Goal: Task Accomplishment & Management: Complete application form

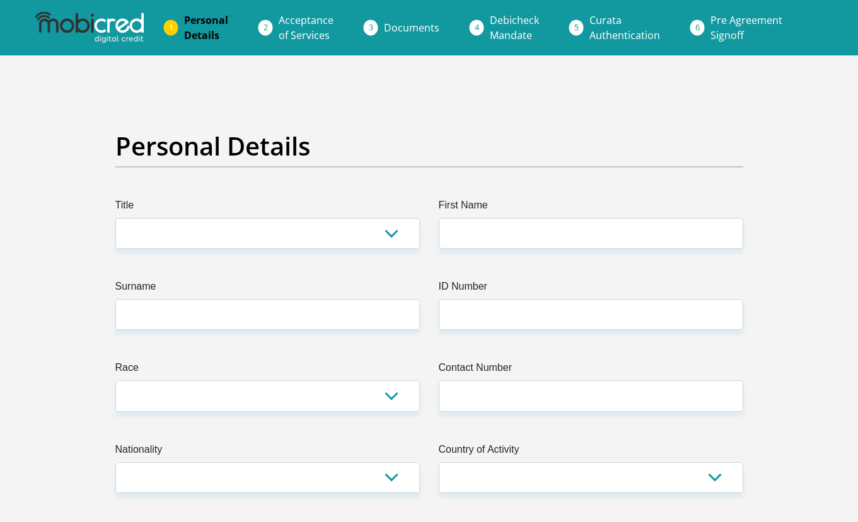
click at [181, 30] on link "Personal Details" at bounding box center [206, 28] width 64 height 40
click at [177, 25] on li "Personal Details" at bounding box center [221, 28] width 95 height 40
click at [241, 229] on select "Mr Ms Mrs Dr [PERSON_NAME]" at bounding box center [267, 233] width 304 height 31
select select "Mr"
click at [115, 218] on select "Mr Ms Mrs Dr [PERSON_NAME]" at bounding box center [267, 233] width 304 height 31
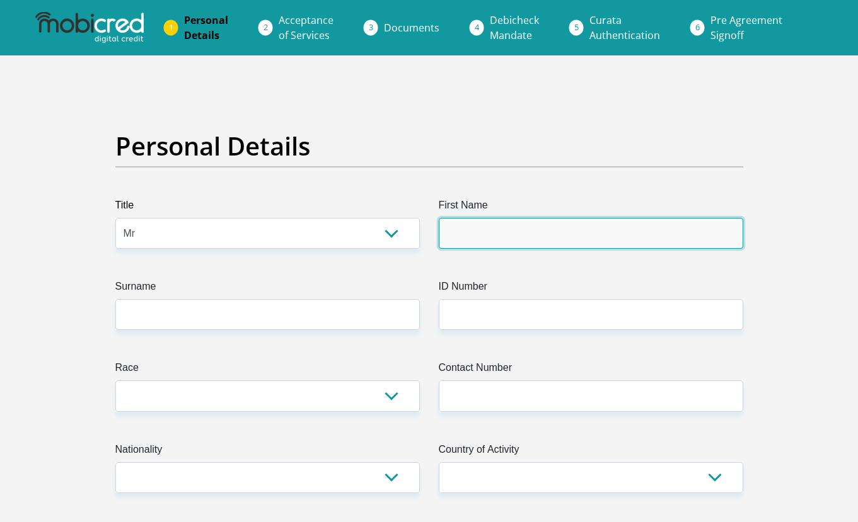
click at [520, 233] on input "First Name" at bounding box center [591, 233] width 304 height 31
type input "yanga"
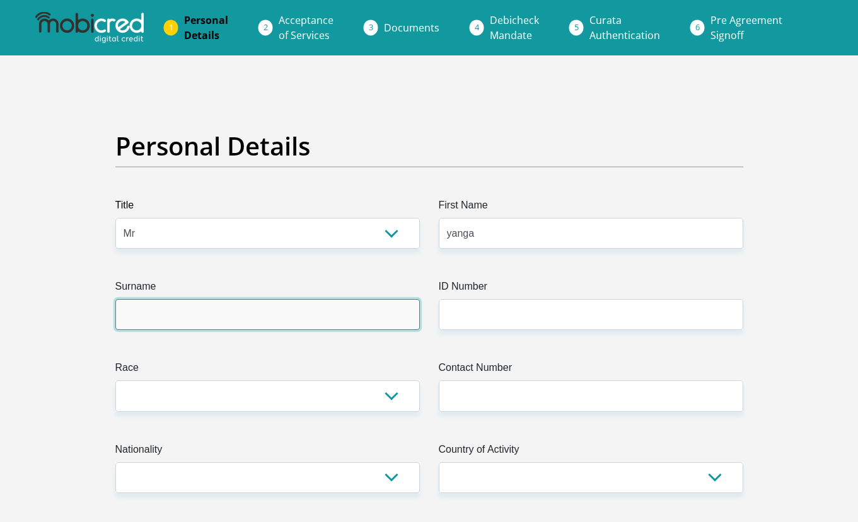
type input "ngobe"
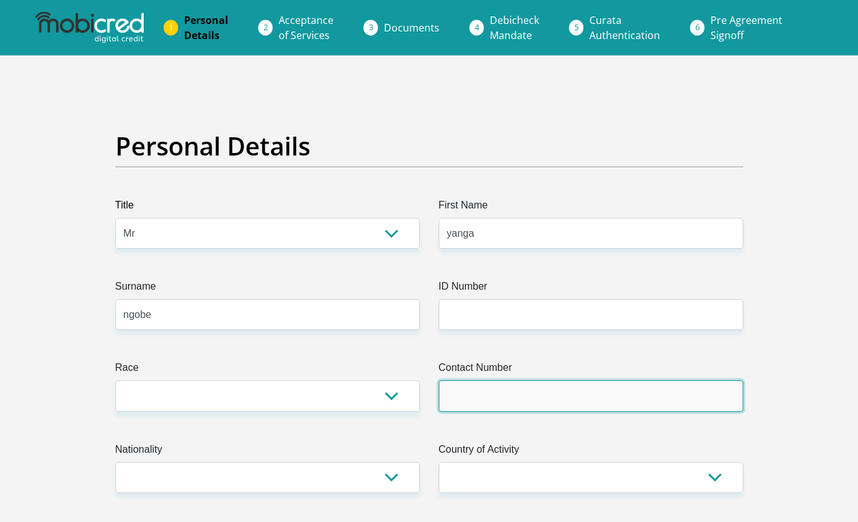
type input "0786911101"
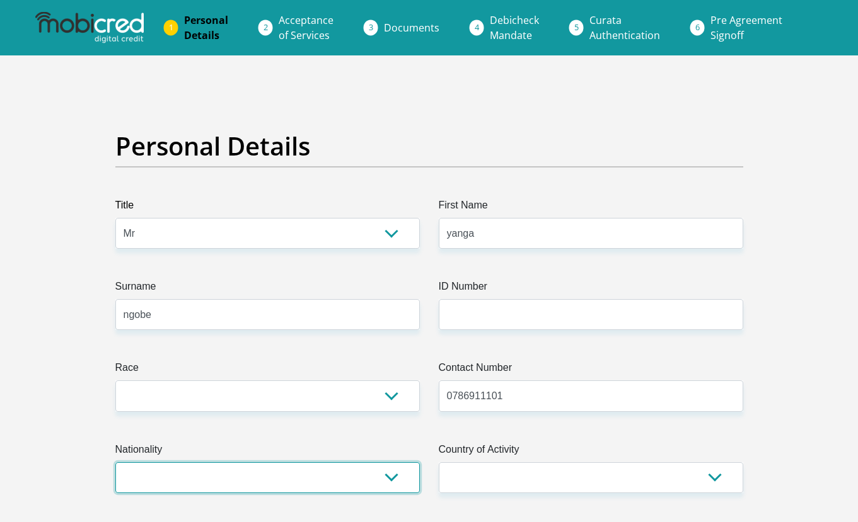
select select "ZAF"
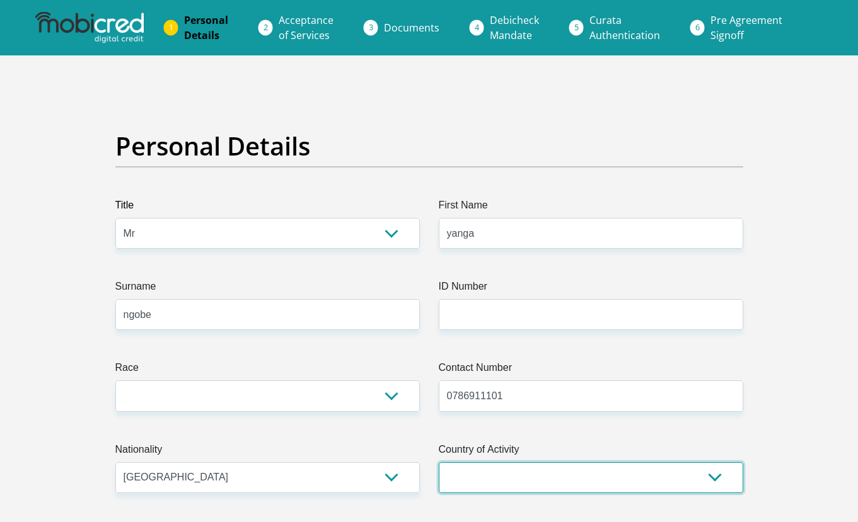
select select "ZAF"
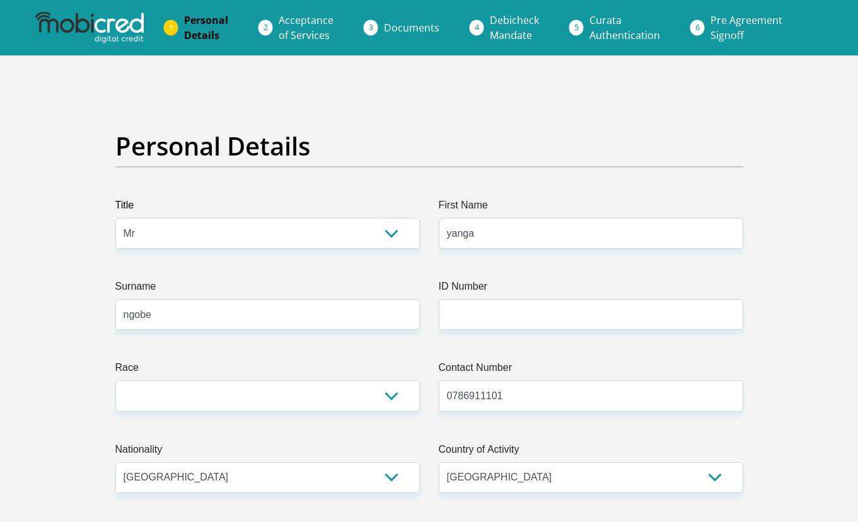
type input "[GEOGRAPHIC_DATA]"
type input "mount ayliff"
type input "4735"
select select "[GEOGRAPHIC_DATA]"
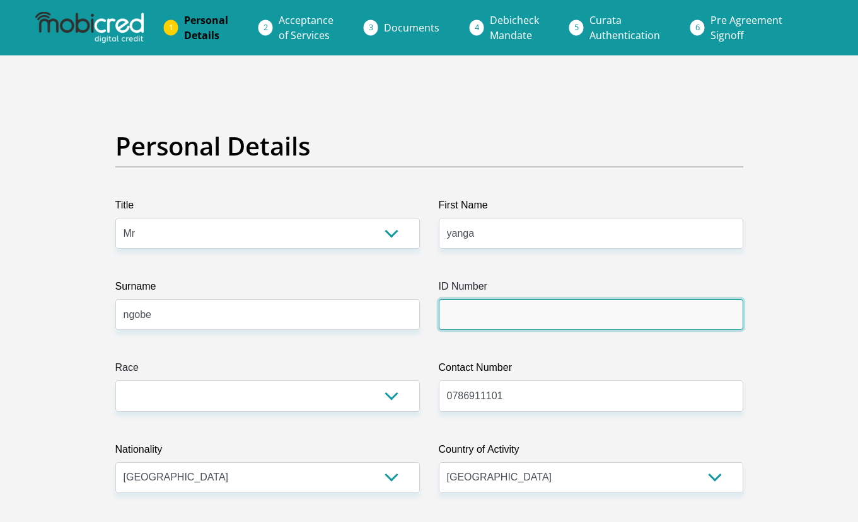
click at [476, 313] on input "ID Number" at bounding box center [591, 314] width 304 height 31
type input "9109055686083"
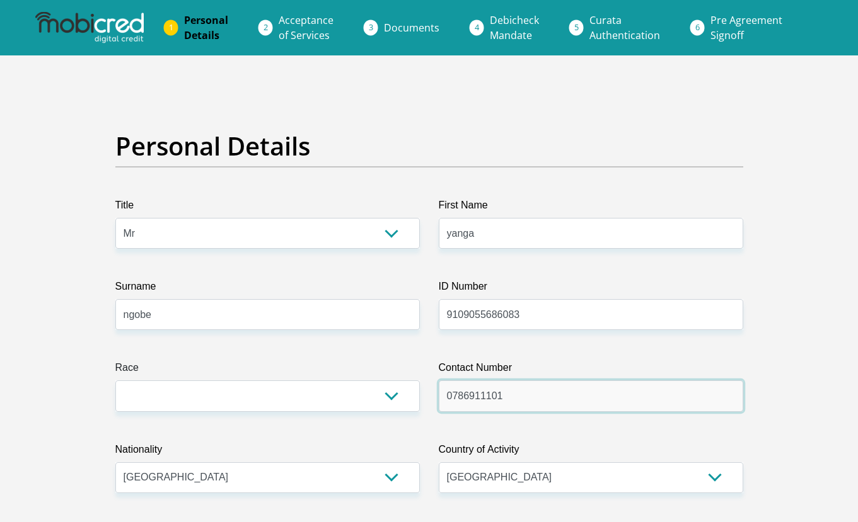
click at [519, 405] on input "0786911101" at bounding box center [591, 396] width 304 height 31
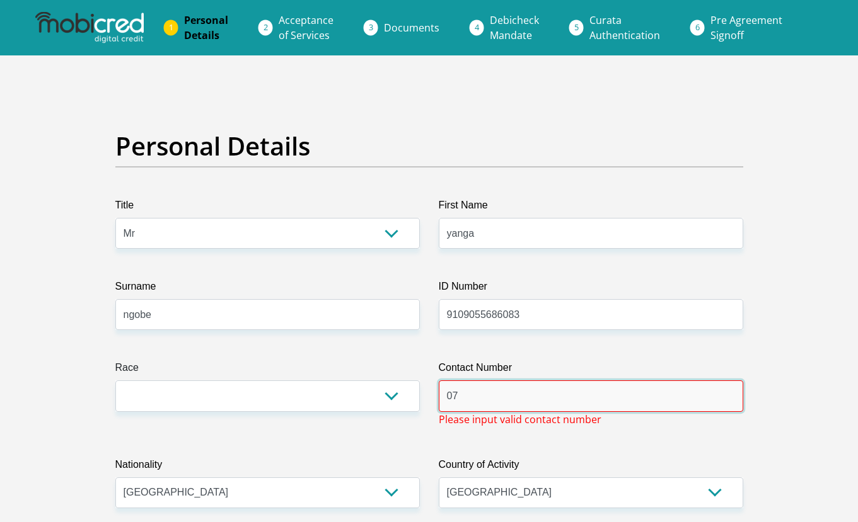
type input "0"
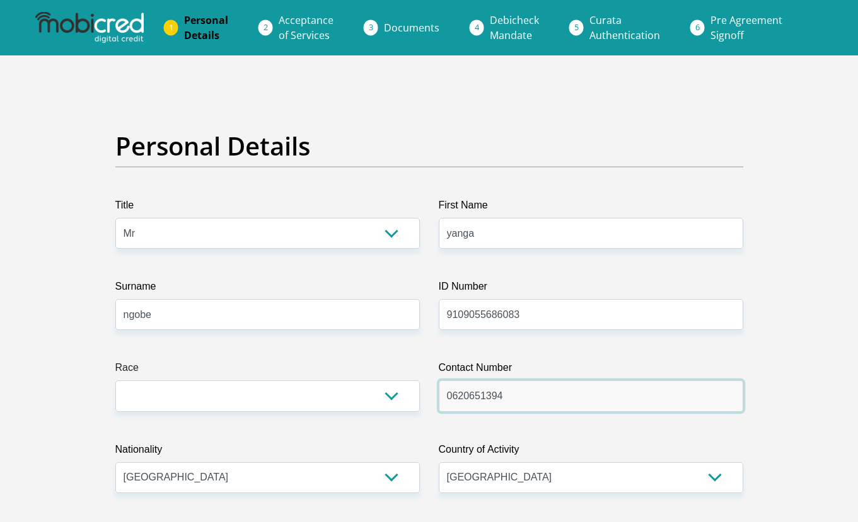
type input "0620651394"
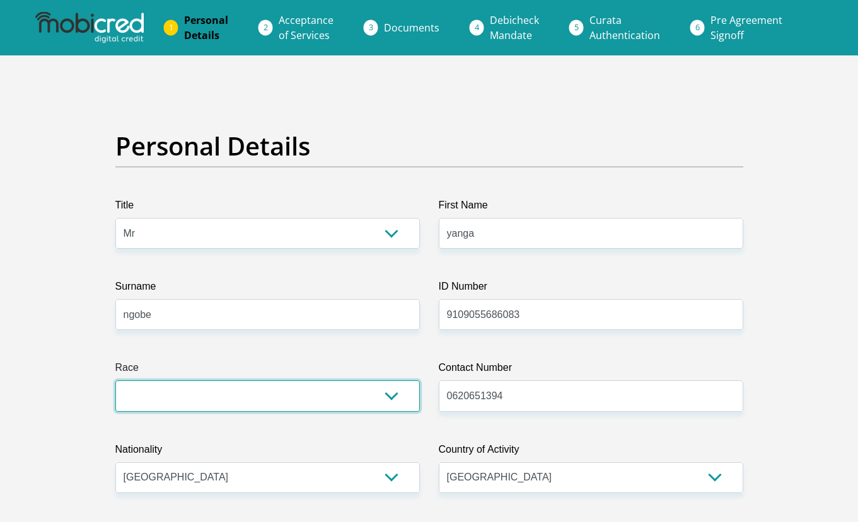
click at [260, 394] on select "Black Coloured Indian White Other" at bounding box center [267, 396] width 304 height 31
select select "1"
click at [115, 381] on select "Black Coloured Indian White Other" at bounding box center [267, 396] width 304 height 31
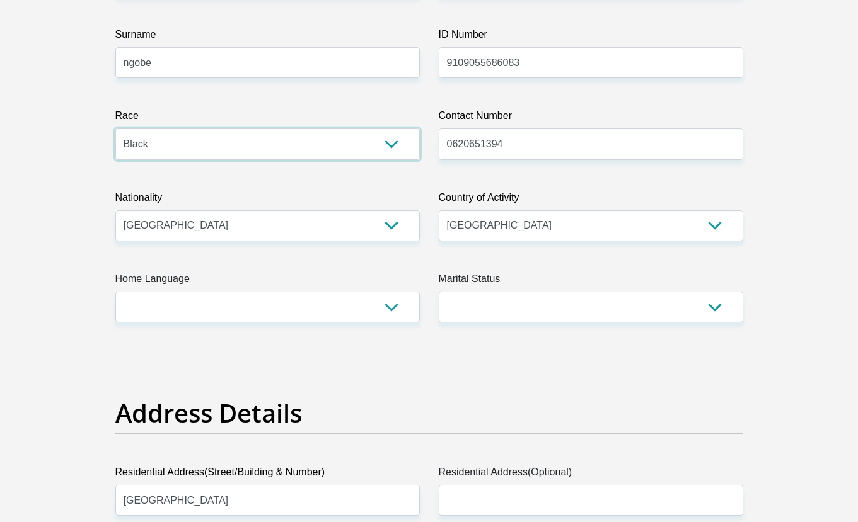
scroll to position [189, 0]
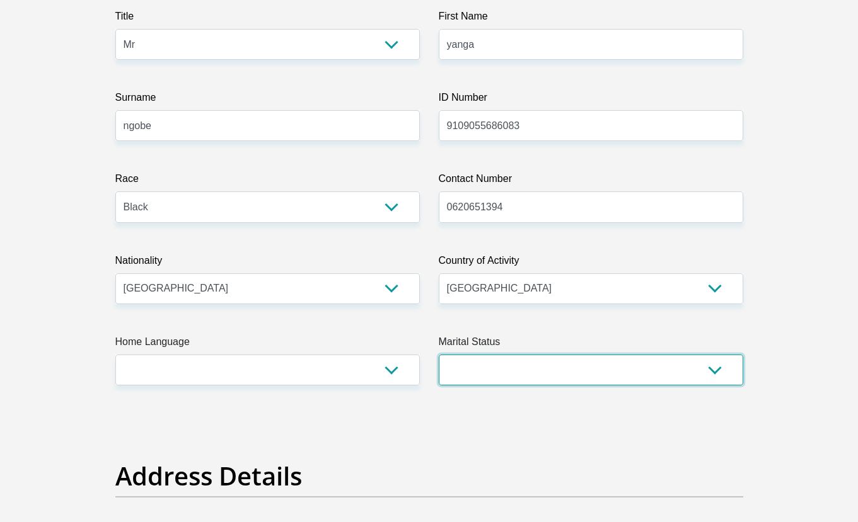
click at [495, 360] on select "Married ANC Single Divorced Widowed Married COP or Customary Law" at bounding box center [591, 370] width 304 height 31
select select "2"
click at [439, 355] on select "Married ANC Single Divorced Widowed Married COP or Customary Law" at bounding box center [591, 370] width 304 height 31
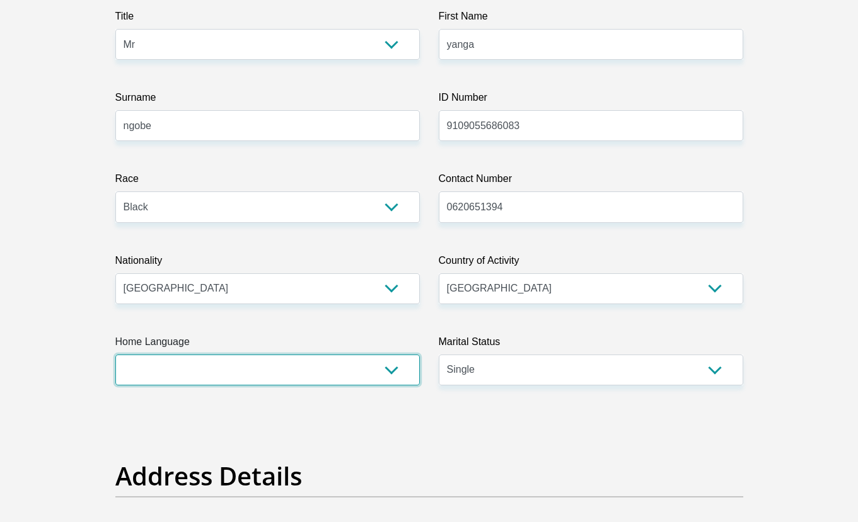
click at [248, 370] on select "Afrikaans English Sepedi South Ndebele Southern Sotho Swati Tsonga Tswana Venda…" at bounding box center [267, 370] width 304 height 31
select select "xho"
click at [115, 355] on select "Afrikaans English Sepedi South Ndebele Southern Sotho Swati Tsonga Tswana Venda…" at bounding box center [267, 370] width 304 height 31
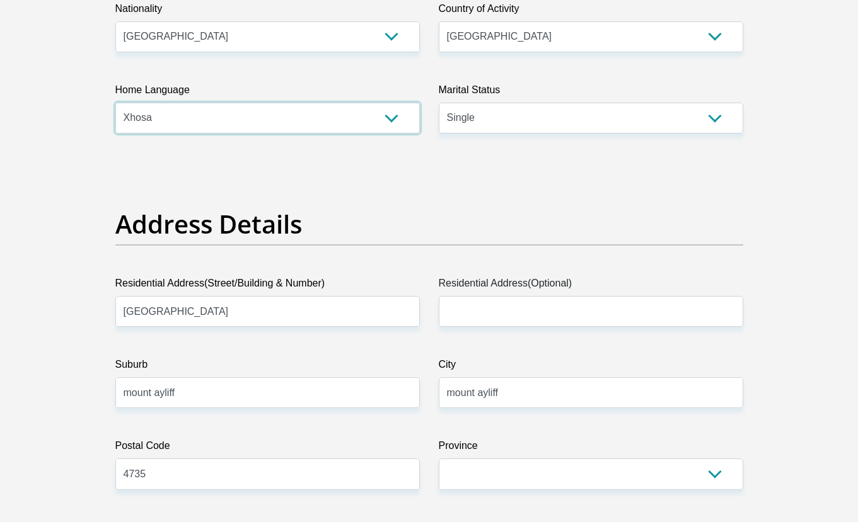
scroll to position [630, 0]
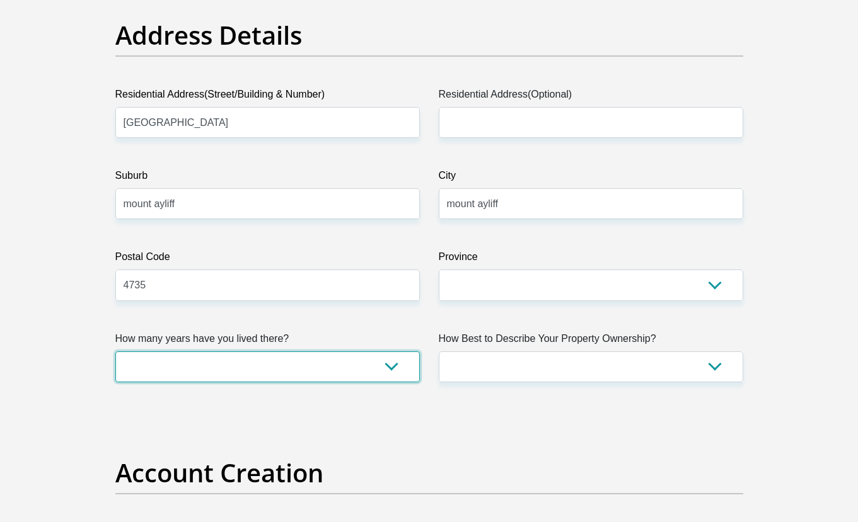
click at [378, 367] on select "less than 1 year 1-3 years 3-5 years 5+ years" at bounding box center [267, 367] width 304 height 31
select select "5"
click at [115, 352] on select "less than 1 year 1-3 years 3-5 years 5+ years" at bounding box center [267, 367] width 304 height 31
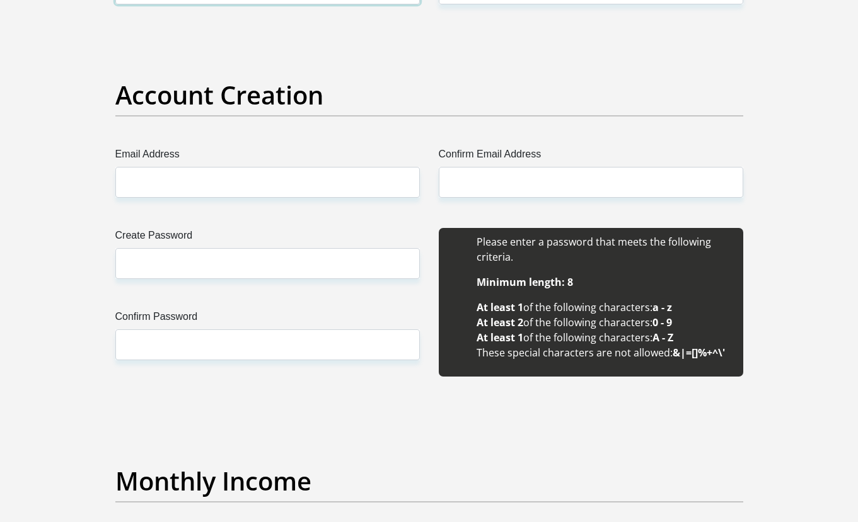
scroll to position [945, 0]
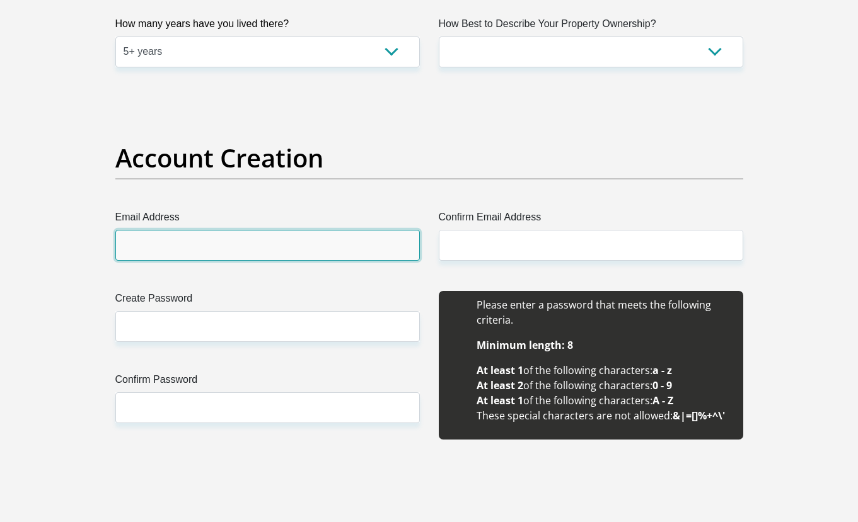
click at [188, 244] on input "Email Address" at bounding box center [267, 245] width 304 height 31
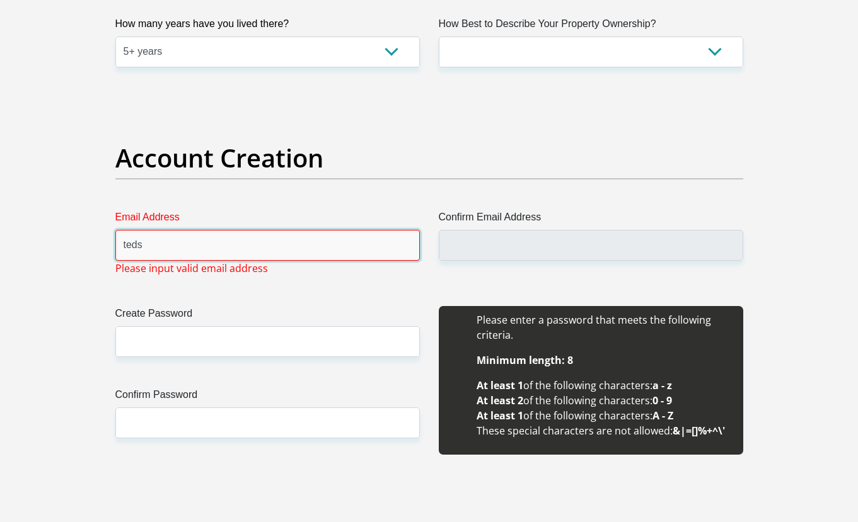
type input "[EMAIL_ADDRESS][DOMAIN_NAME]"
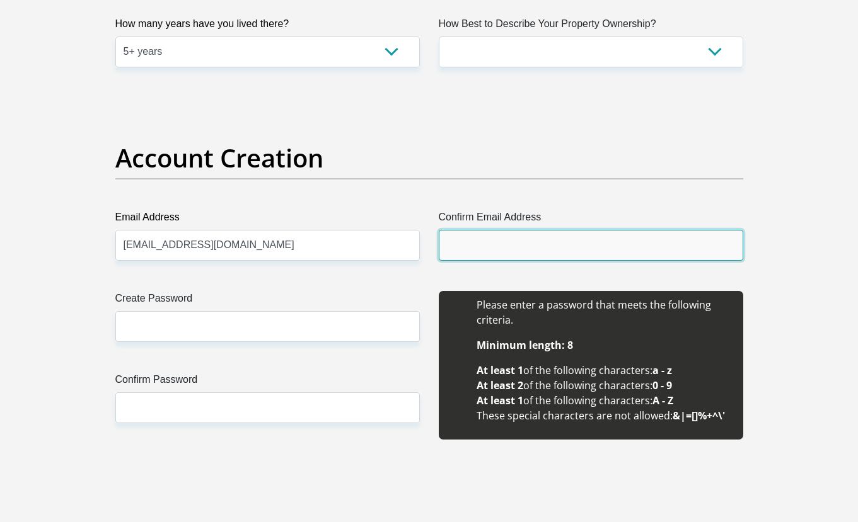
click at [517, 245] on input "Confirm Email Address" at bounding box center [591, 245] width 304 height 31
type input "[EMAIL_ADDRESS][DOMAIN_NAME]"
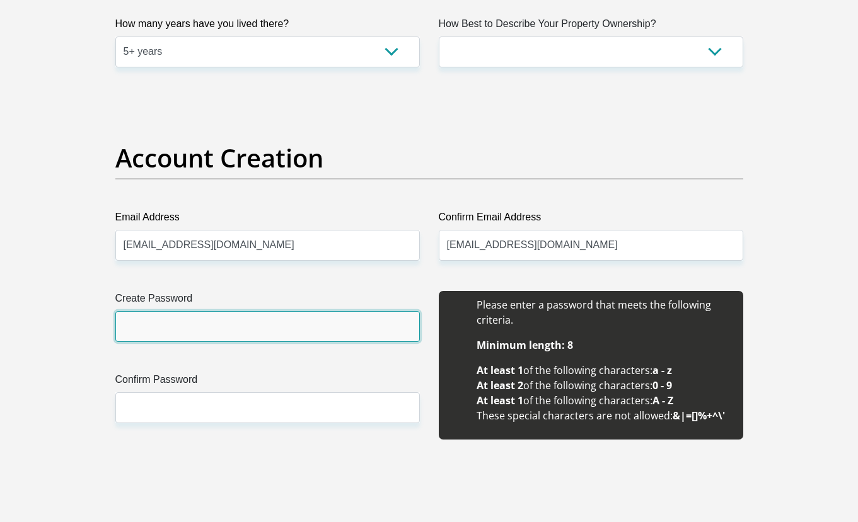
click at [178, 329] on input "Create Password" at bounding box center [267, 326] width 304 height 31
type input "Teddy-16495"
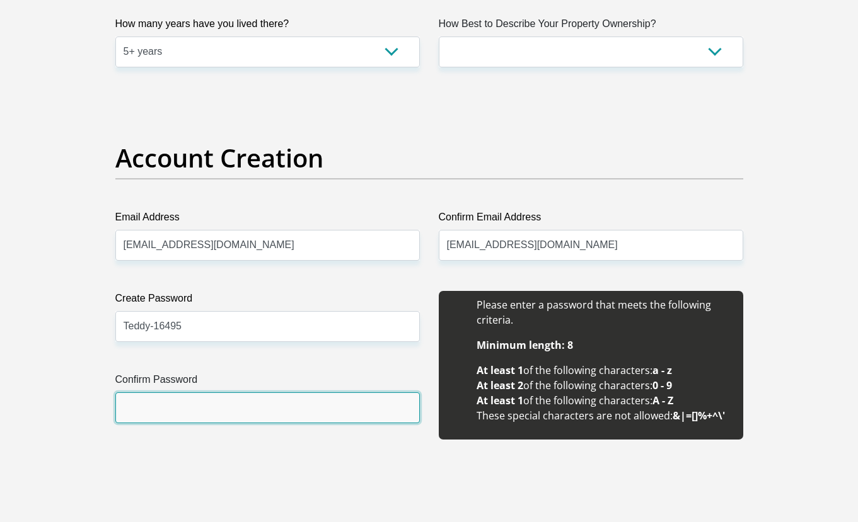
click at [160, 403] on input "Confirm Password" at bounding box center [267, 408] width 304 height 31
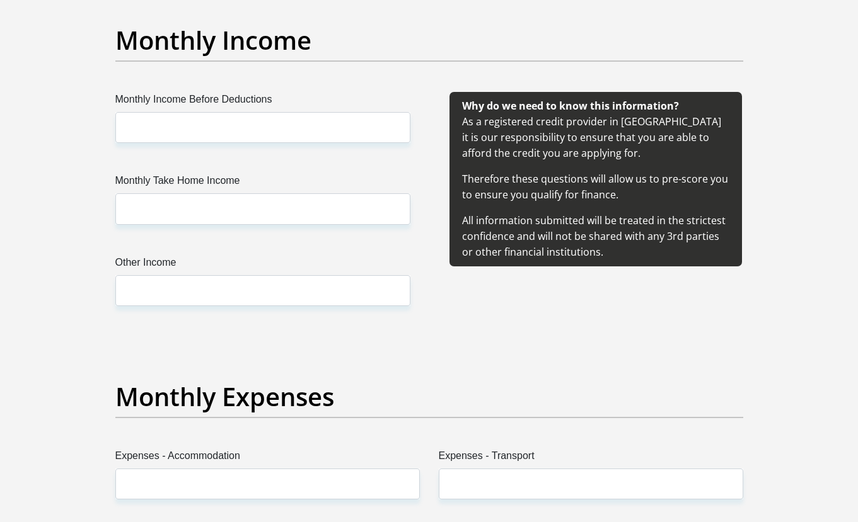
scroll to position [1386, 0]
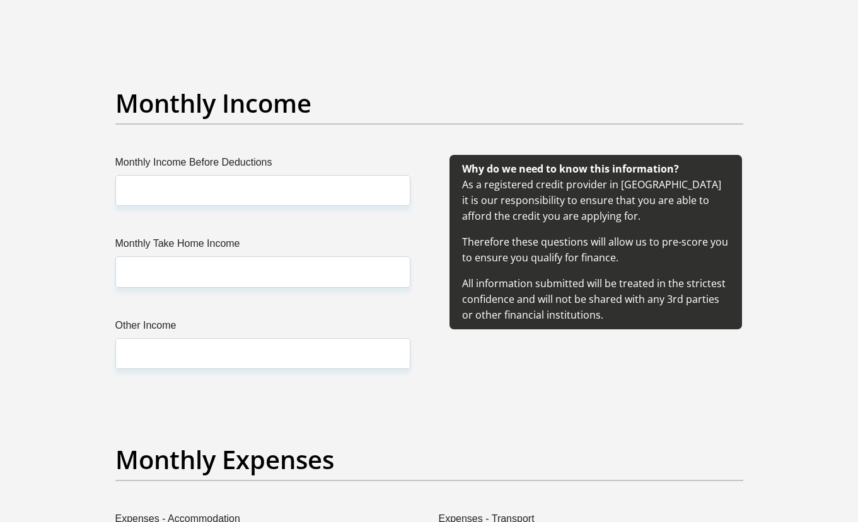
type input "Teddy-16495"
click at [201, 181] on input "Monthly Income Before Deductions" at bounding box center [262, 190] width 295 height 31
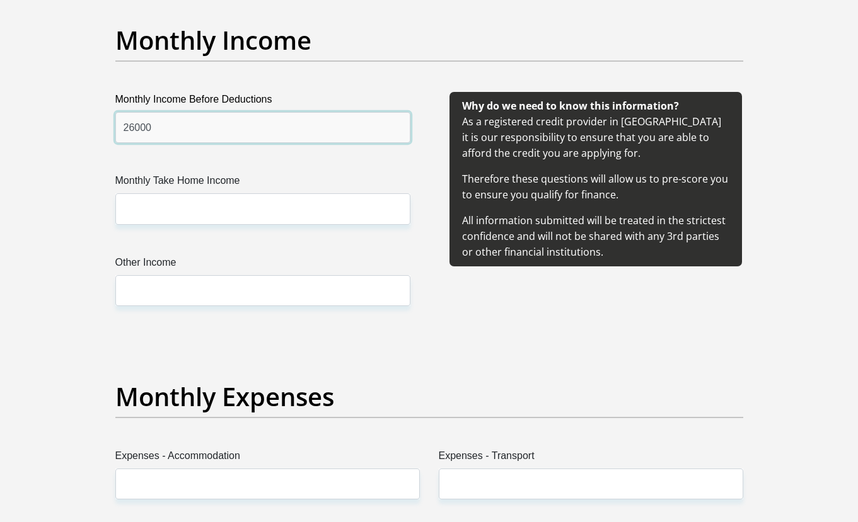
type input "26000"
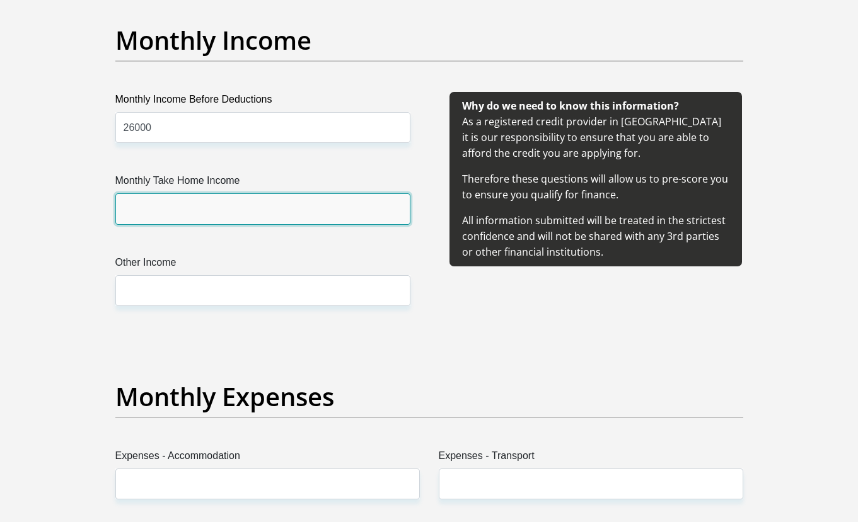
click at [181, 214] on input "Monthly Take Home Income" at bounding box center [262, 208] width 295 height 31
type input "18000"
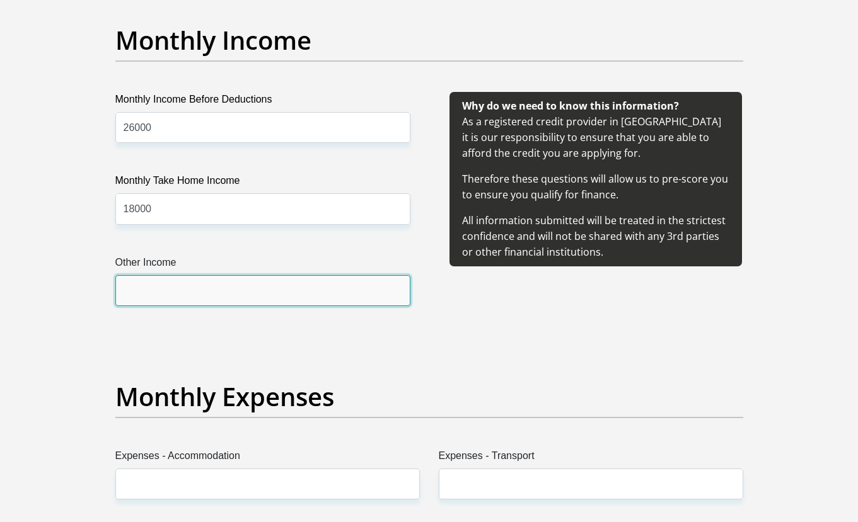
click at [291, 290] on input "Other Income" at bounding box center [262, 290] width 295 height 31
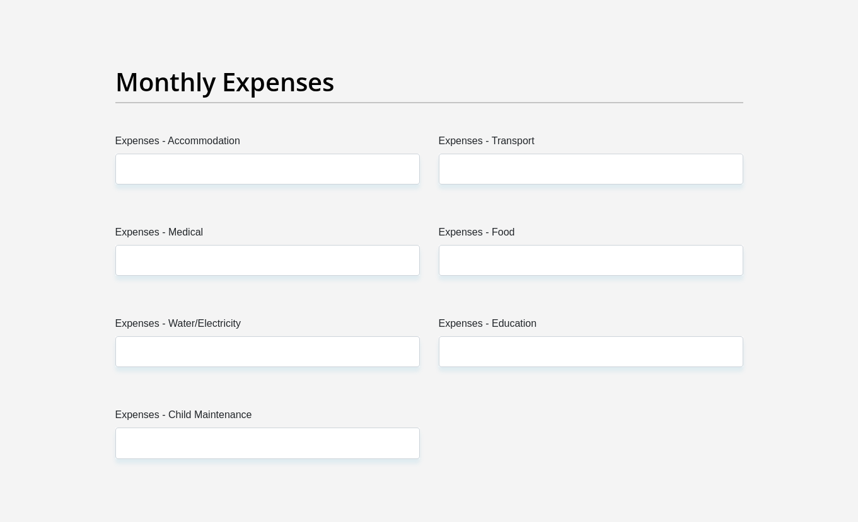
scroll to position [1890, 0]
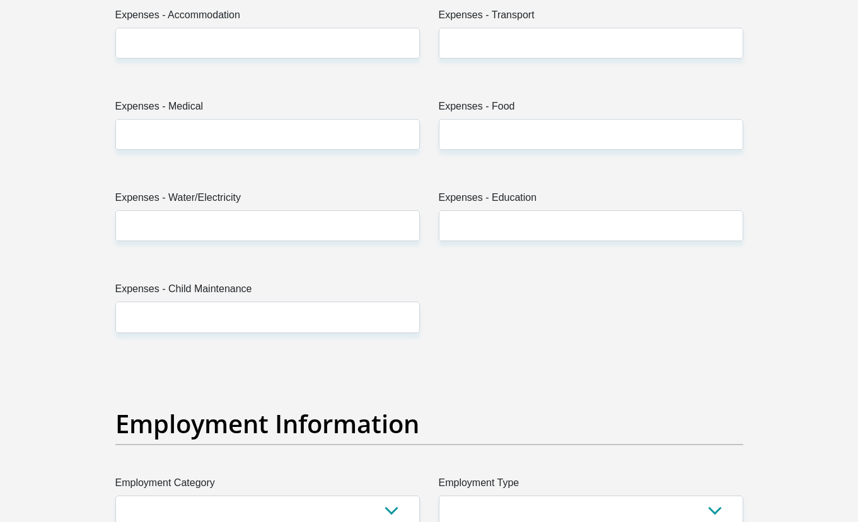
type input "8000"
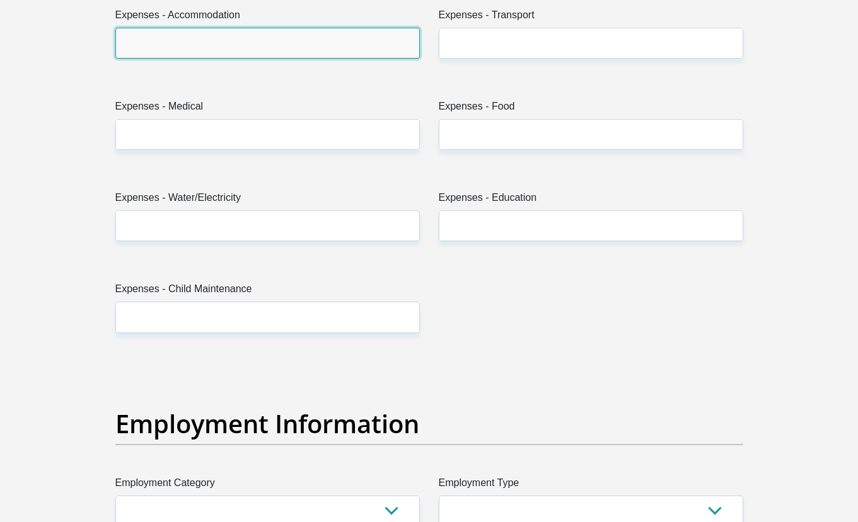
click at [206, 37] on input "Expenses - Accommodation" at bounding box center [267, 43] width 304 height 31
type input "1100"
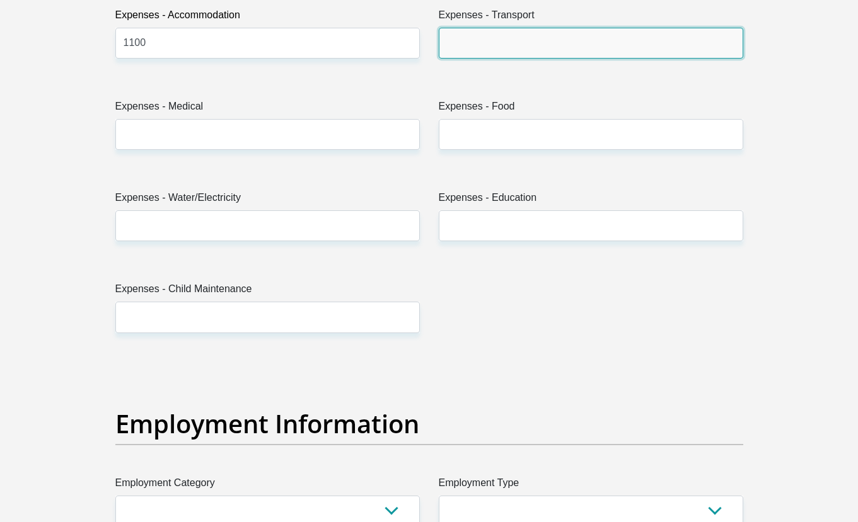
click at [477, 52] on input "Expenses - Transport" at bounding box center [591, 43] width 304 height 31
type input "2000"
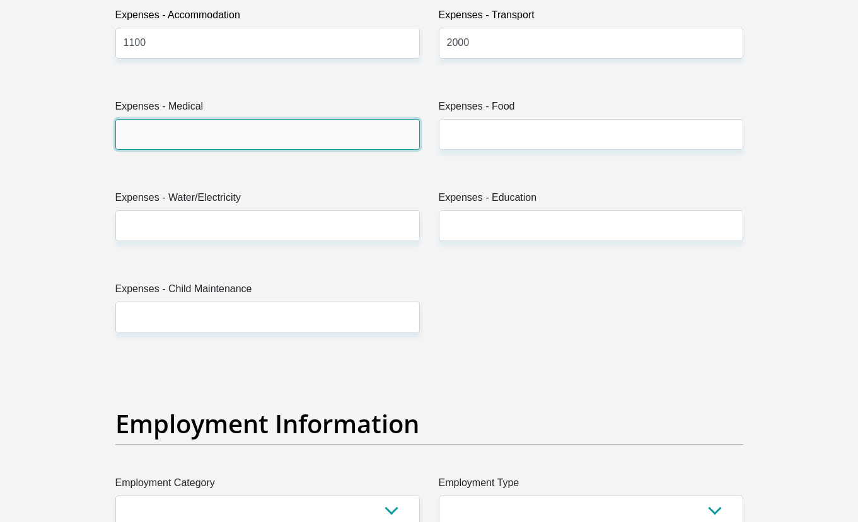
click at [211, 138] on input "Expenses - Medical" at bounding box center [267, 134] width 304 height 31
type input "600"
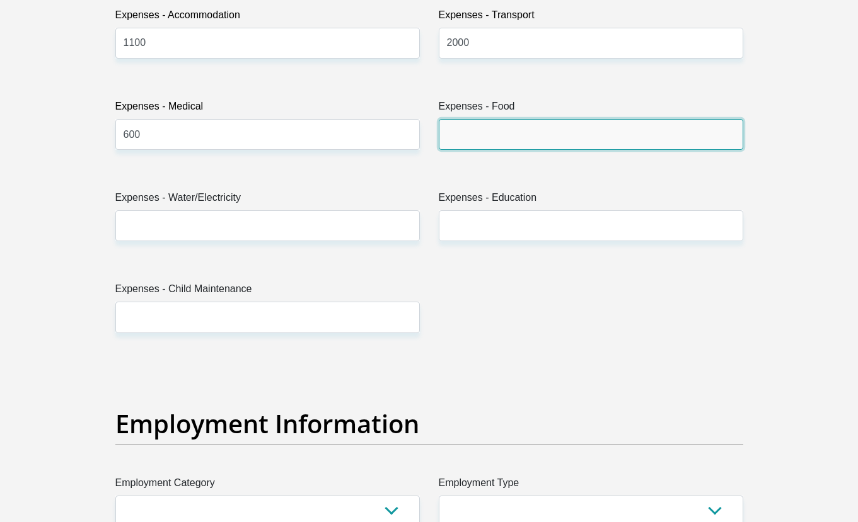
click at [491, 144] on input "Expenses - Food" at bounding box center [591, 134] width 304 height 31
type input "1500"
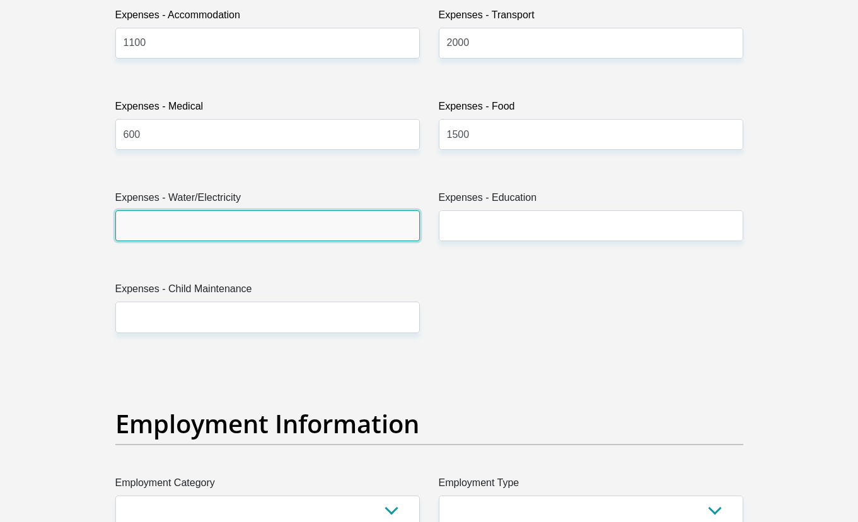
click at [210, 219] on input "Expenses - Water/Electricity" at bounding box center [267, 225] width 304 height 31
type input "300"
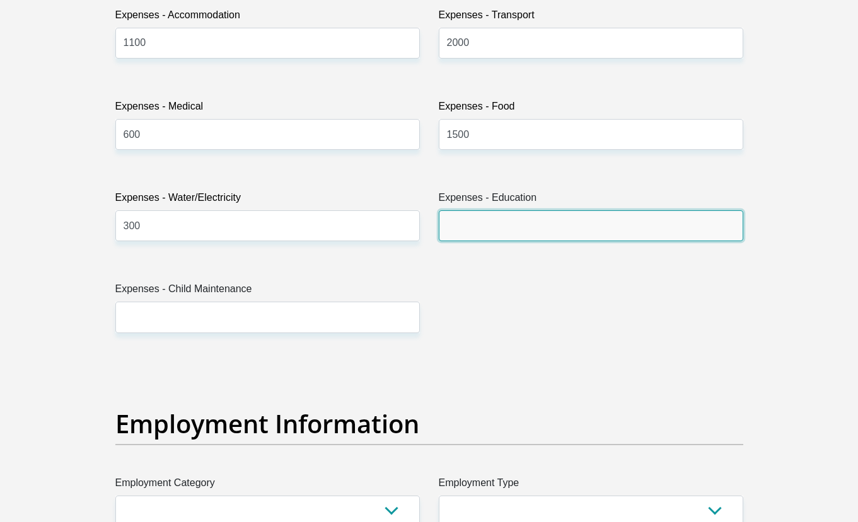
click at [496, 221] on input "Expenses - Education" at bounding box center [591, 225] width 304 height 31
type input "400"
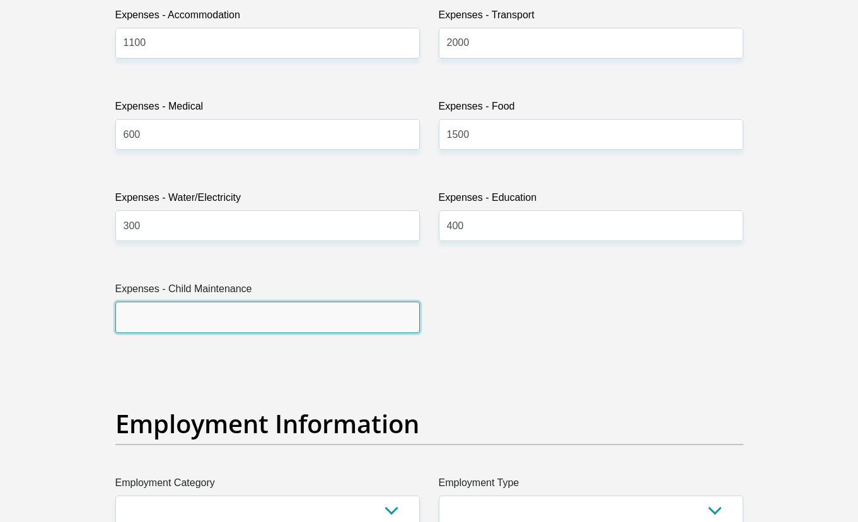
click at [210, 307] on input "Expenses - Child Maintenance" at bounding box center [267, 317] width 304 height 31
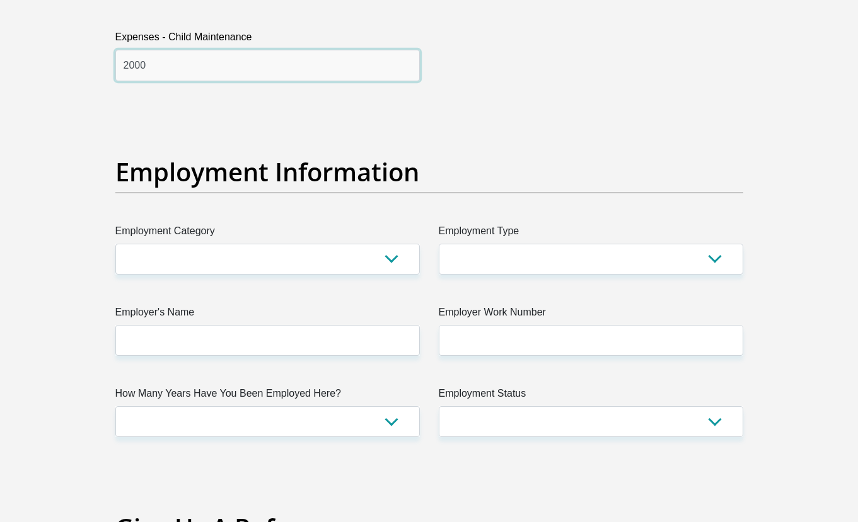
scroll to position [2205, 0]
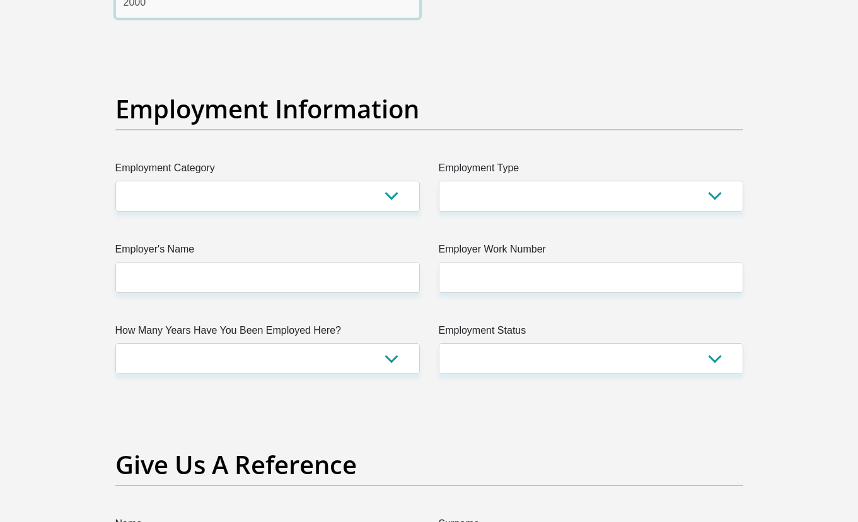
type input "2000"
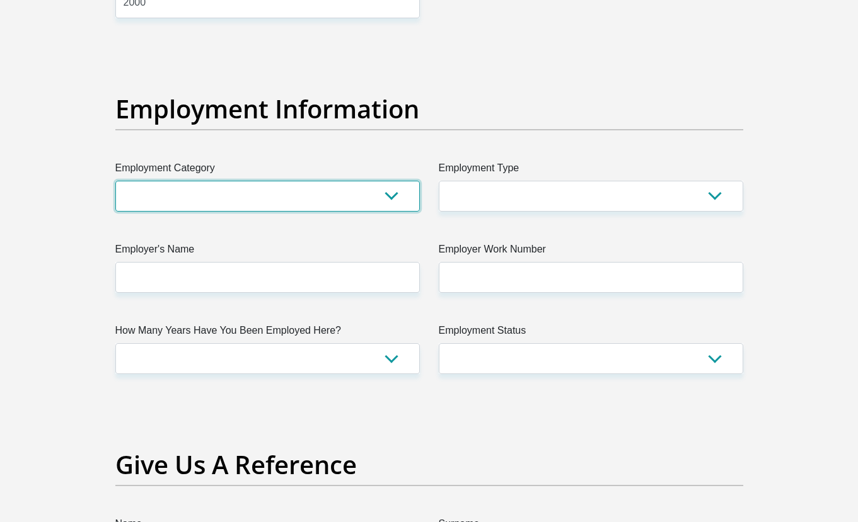
click at [365, 190] on select "AGRICULTURE ALCOHOL & TOBACCO CONSTRUCTION MATERIALS METALLURGY EQUIPMENT FOR R…" at bounding box center [267, 196] width 304 height 31
click at [207, 188] on select "AGRICULTURE ALCOHOL & TOBACCO CONSTRUCTION MATERIALS METALLURGY EQUIPMENT FOR R…" at bounding box center [267, 196] width 304 height 31
select select "23"
click at [115, 181] on select "AGRICULTURE ALCOHOL & TOBACCO CONSTRUCTION MATERIALS METALLURGY EQUIPMENT FOR R…" at bounding box center [267, 196] width 304 height 31
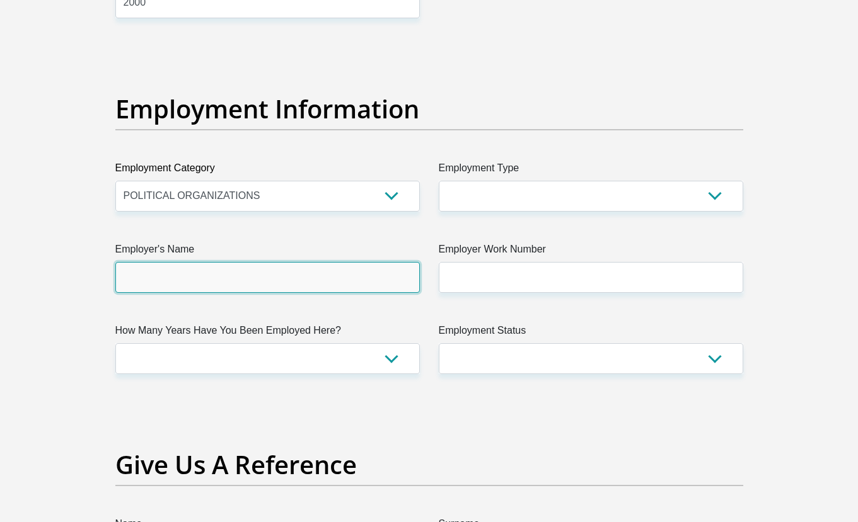
click at [204, 285] on input "Employer's Name" at bounding box center [267, 277] width 304 height 31
type input "AlfredNzoDistrictMunicipality"
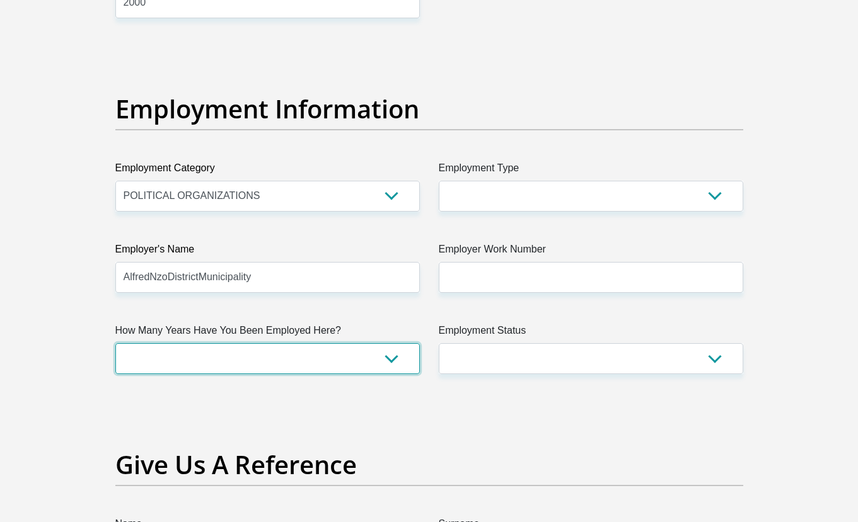
click at [203, 352] on select "less than 1 year 1-3 years 3-5 years 5+ years" at bounding box center [267, 358] width 304 height 31
select select "60"
click at [115, 343] on select "less than 1 year 1-3 years 3-5 years 5+ years" at bounding box center [267, 358] width 304 height 31
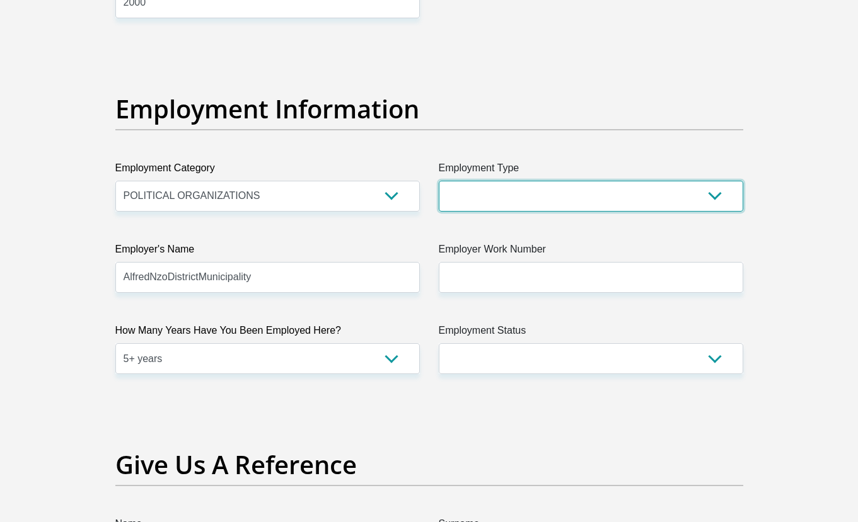
click at [608, 205] on select "College/Lecturer Craft Seller Creative Driver Executive Farmer Forces - Non Com…" at bounding box center [591, 196] width 304 height 31
select select "Office Staff/Clerk"
click at [439, 181] on select "College/Lecturer Craft Seller Creative Driver Executive Farmer Forces - Non Com…" at bounding box center [591, 196] width 304 height 31
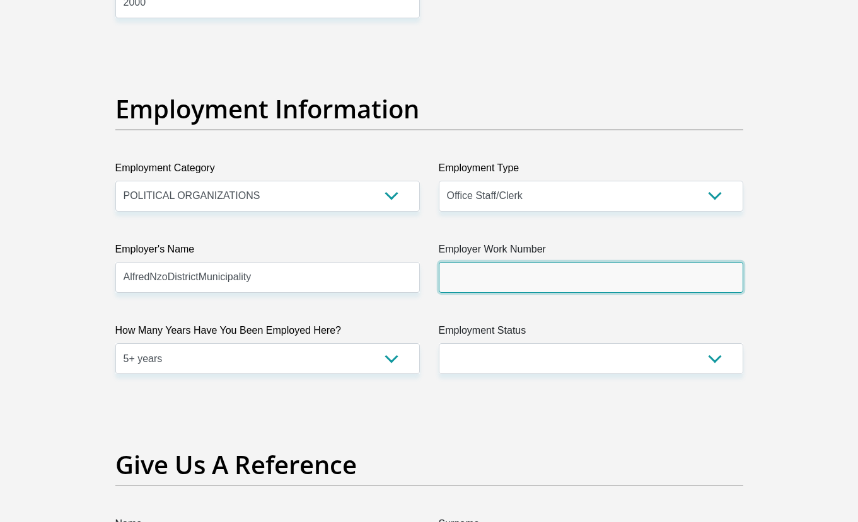
click at [544, 280] on input "Employer Work Number" at bounding box center [591, 277] width 304 height 31
type input "0392545000"
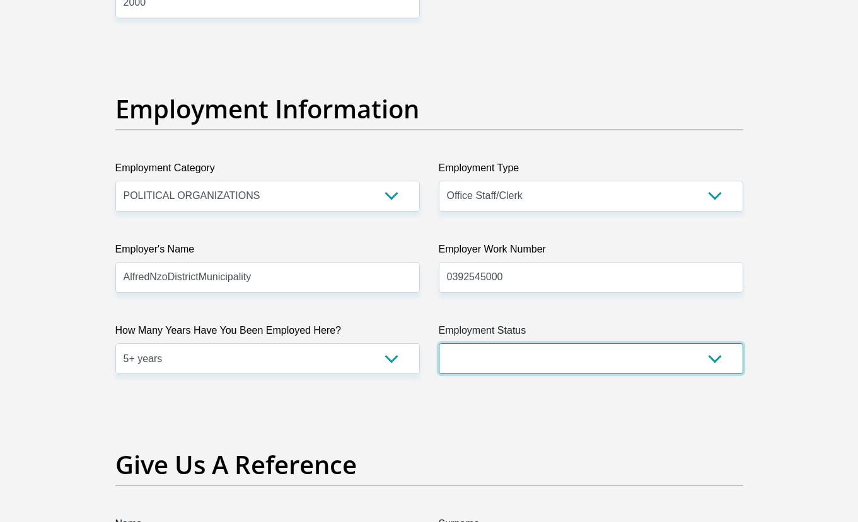
click at [479, 358] on select "Permanent/Full-time Part-time/Casual [DEMOGRAPHIC_DATA] Worker Self-Employed Ho…" at bounding box center [591, 358] width 304 height 31
select select "1"
click at [439, 343] on select "Permanent/Full-time Part-time/Casual [DEMOGRAPHIC_DATA] Worker Self-Employed Ho…" at bounding box center [591, 358] width 304 height 31
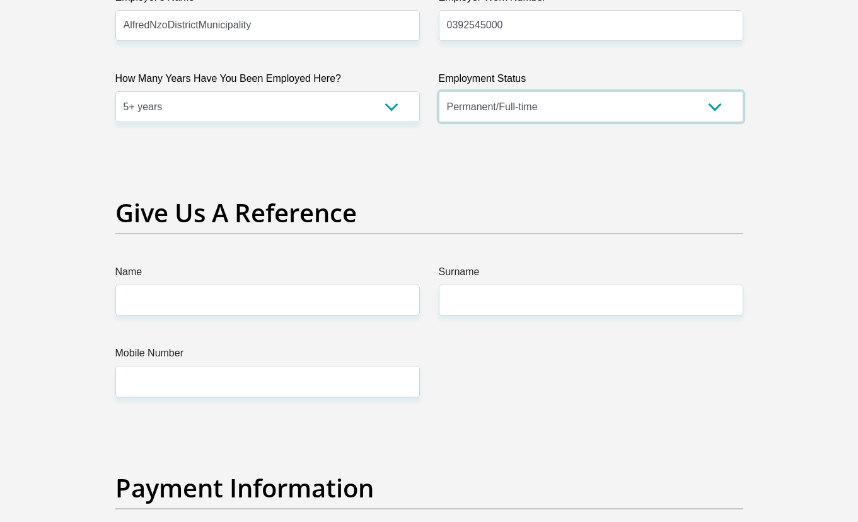
scroll to position [2583, 0]
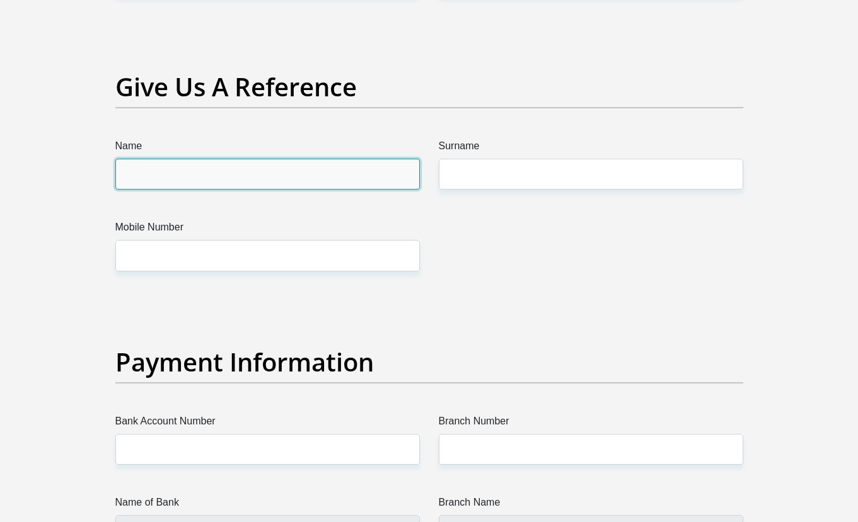
click at [307, 186] on input "Name" at bounding box center [267, 174] width 304 height 31
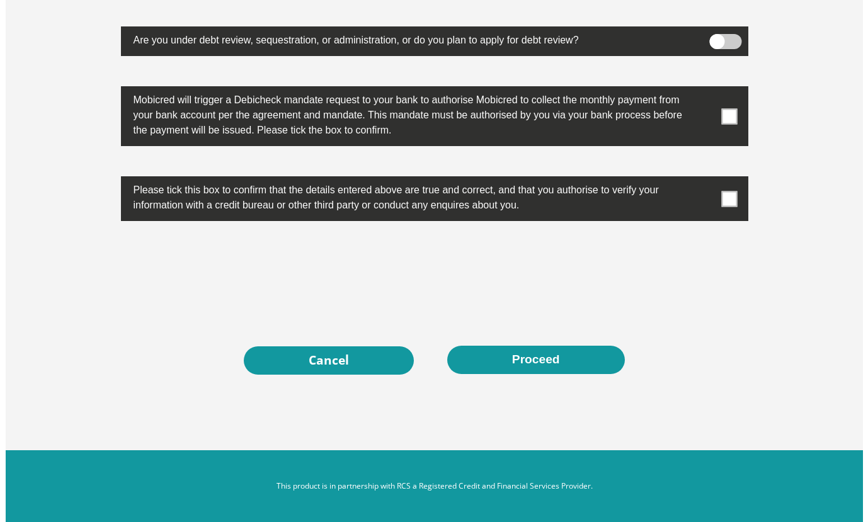
scroll to position [3935, 0]
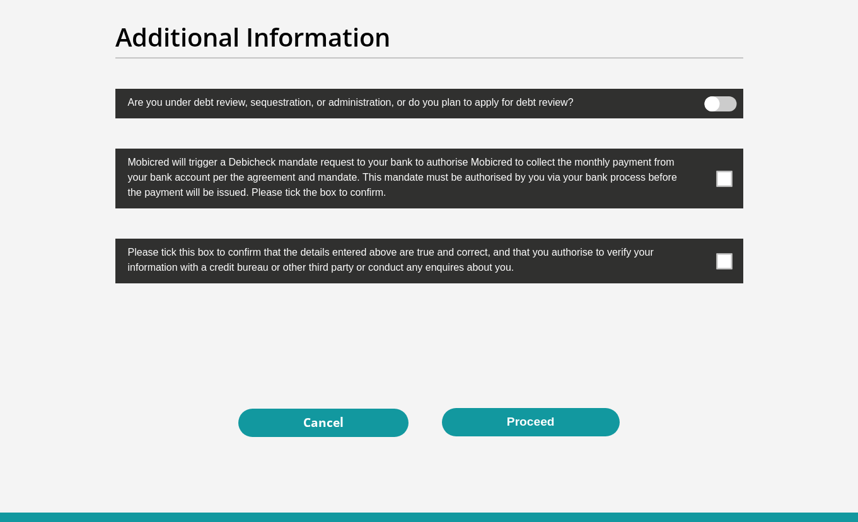
click at [720, 171] on span at bounding box center [724, 179] width 16 height 16
click at [699, 152] on input "checkbox" at bounding box center [699, 152] width 0 height 0
click at [720, 261] on span at bounding box center [724, 261] width 16 height 16
click at [699, 242] on input "checkbox" at bounding box center [699, 242] width 0 height 0
click at [719, 102] on span at bounding box center [720, 103] width 32 height 15
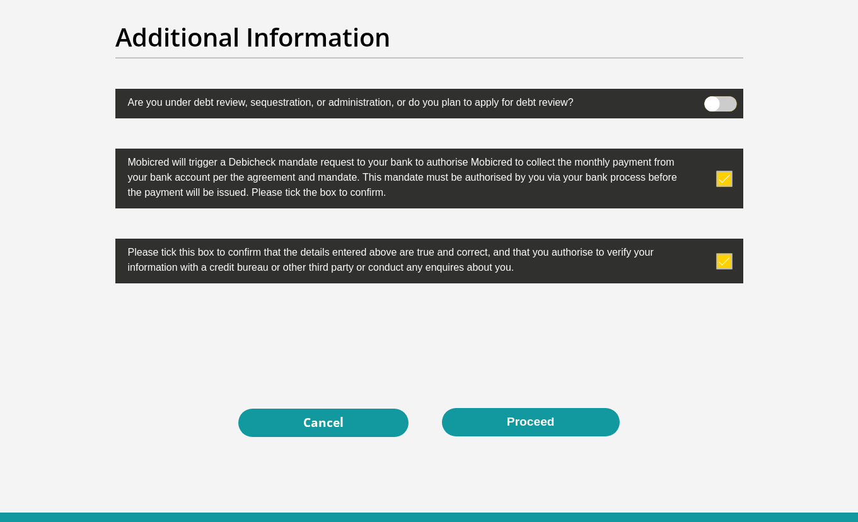
click at [711, 100] on input "checkbox" at bounding box center [711, 100] width 0 height 0
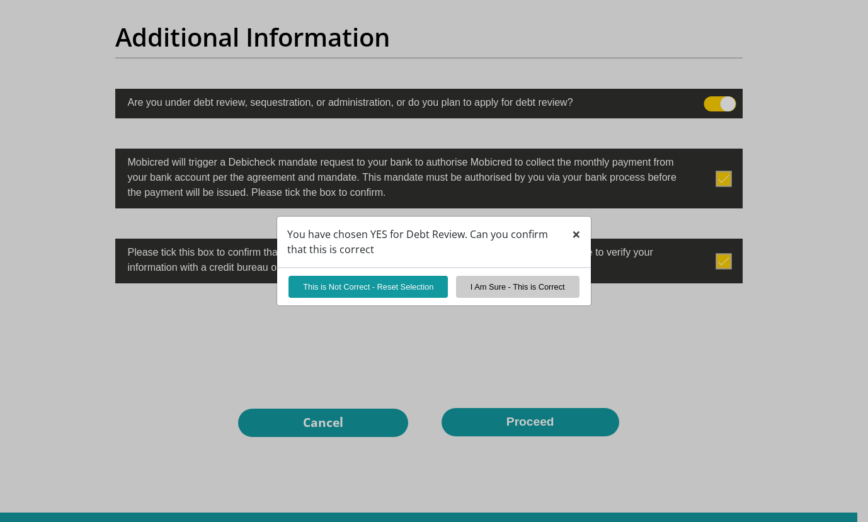
click at [578, 234] on span "×" at bounding box center [576, 234] width 9 height 21
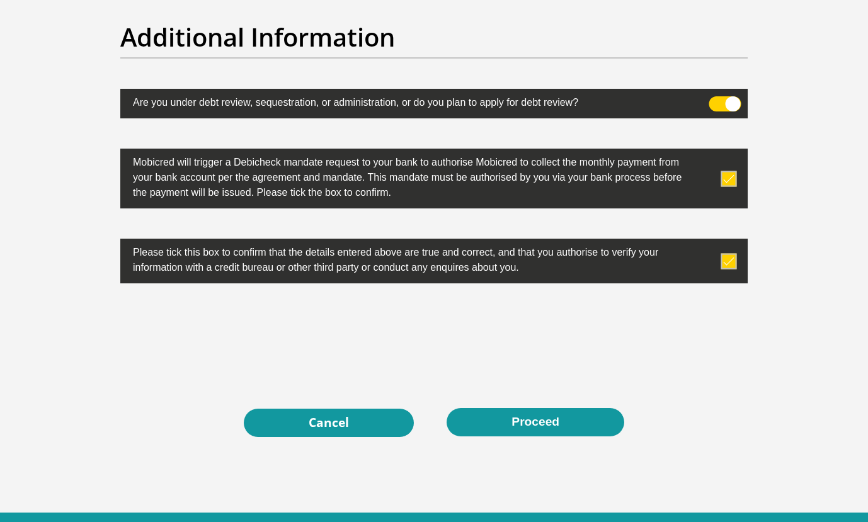
click at [711, 98] on span at bounding box center [725, 103] width 32 height 15
click at [716, 100] on input "checkbox" at bounding box center [716, 100] width 0 height 0
